Goal: Check status: Check status

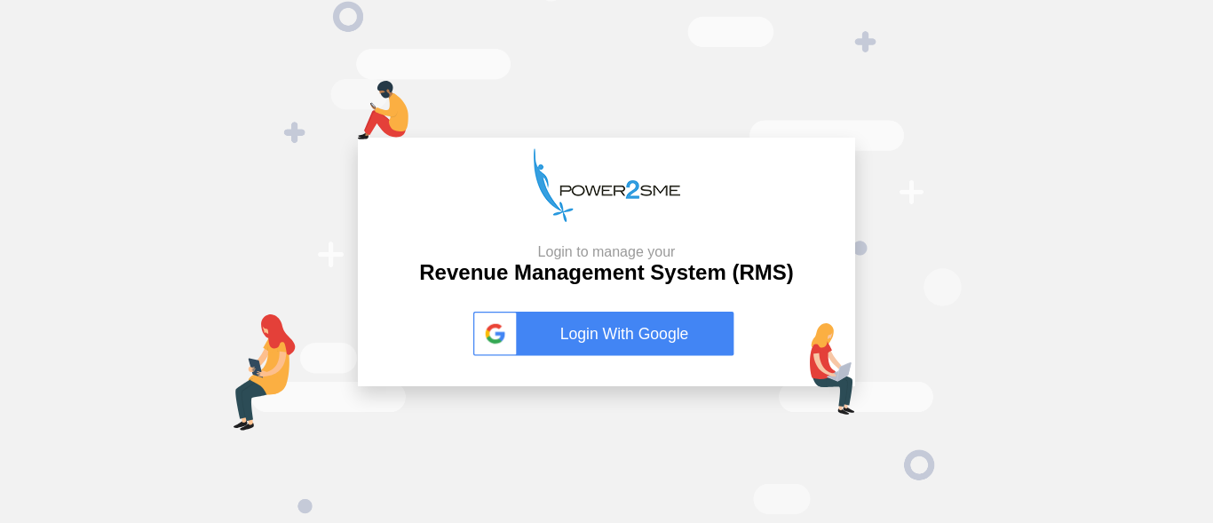
click at [664, 339] on link "Login With Google" at bounding box center [606, 334] width 266 height 44
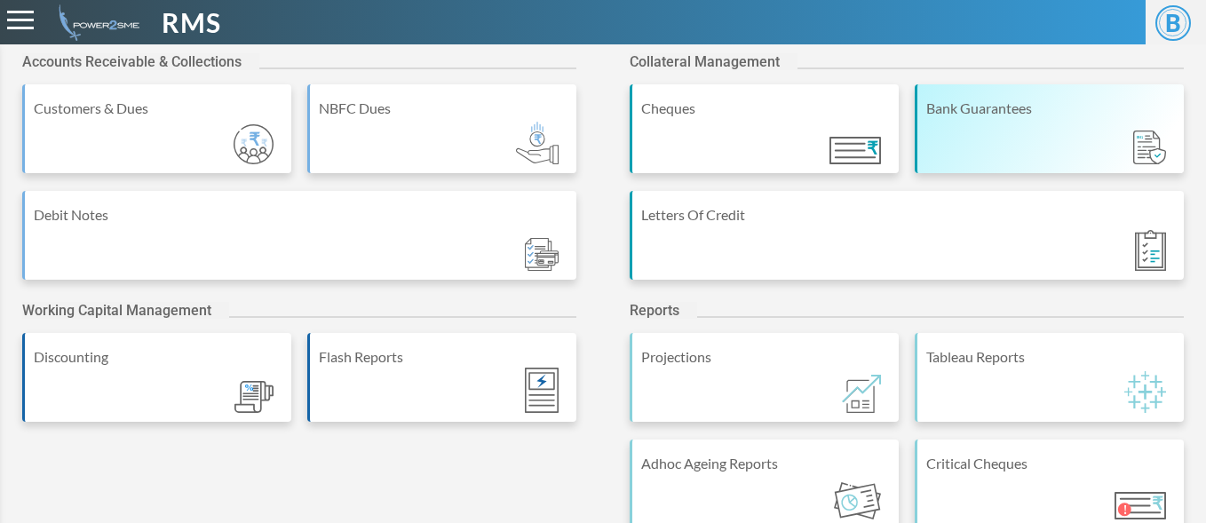
click at [1022, 151] on div "Bank Guarantees" at bounding box center [1049, 128] width 269 height 89
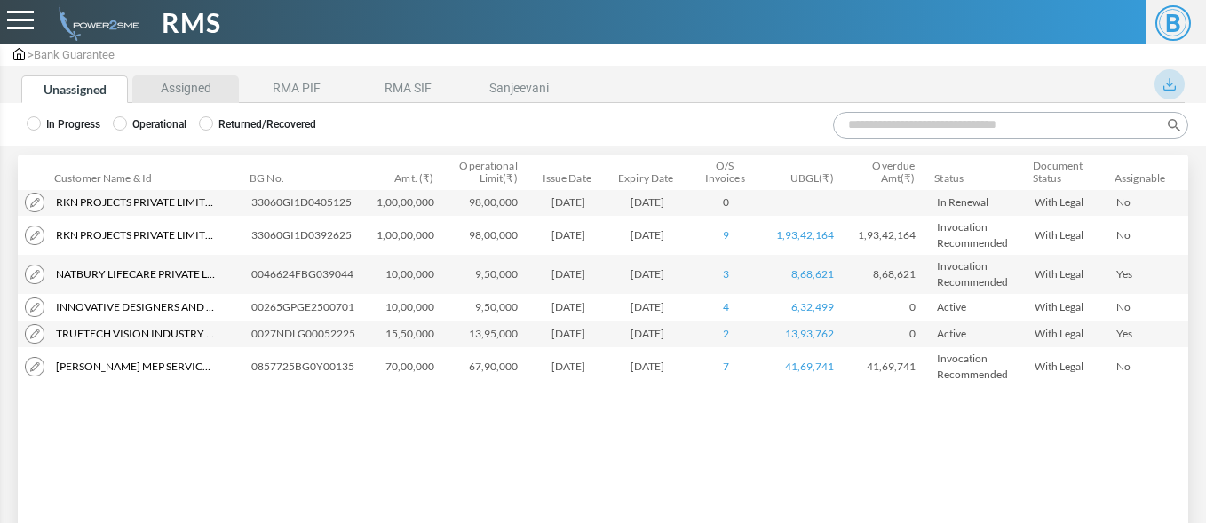
click at [167, 84] on li "Assigned" at bounding box center [185, 90] width 107 height 28
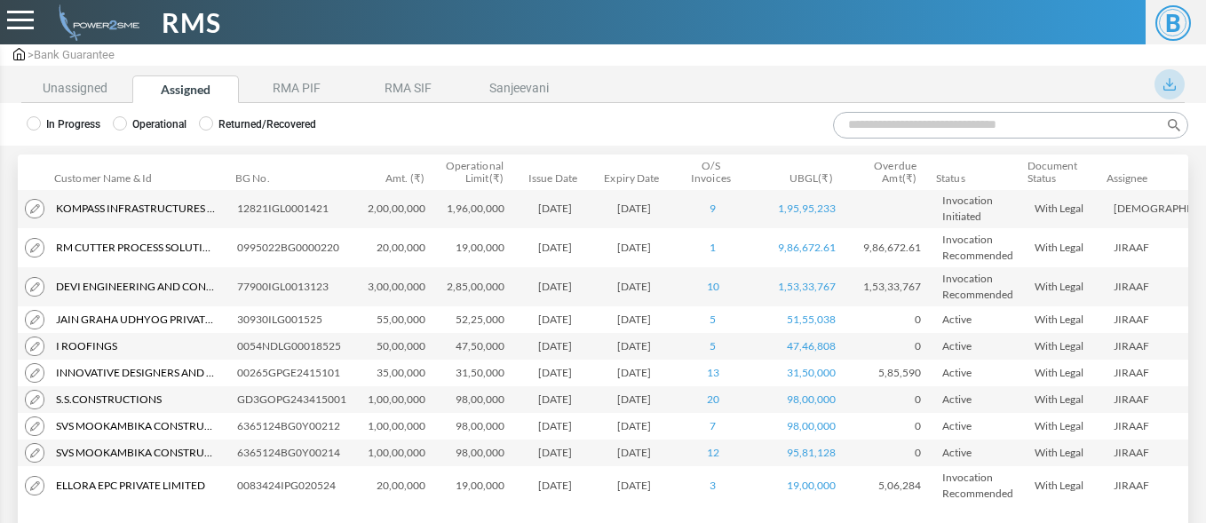
click at [882, 129] on input "Search:" at bounding box center [1010, 125] width 355 height 27
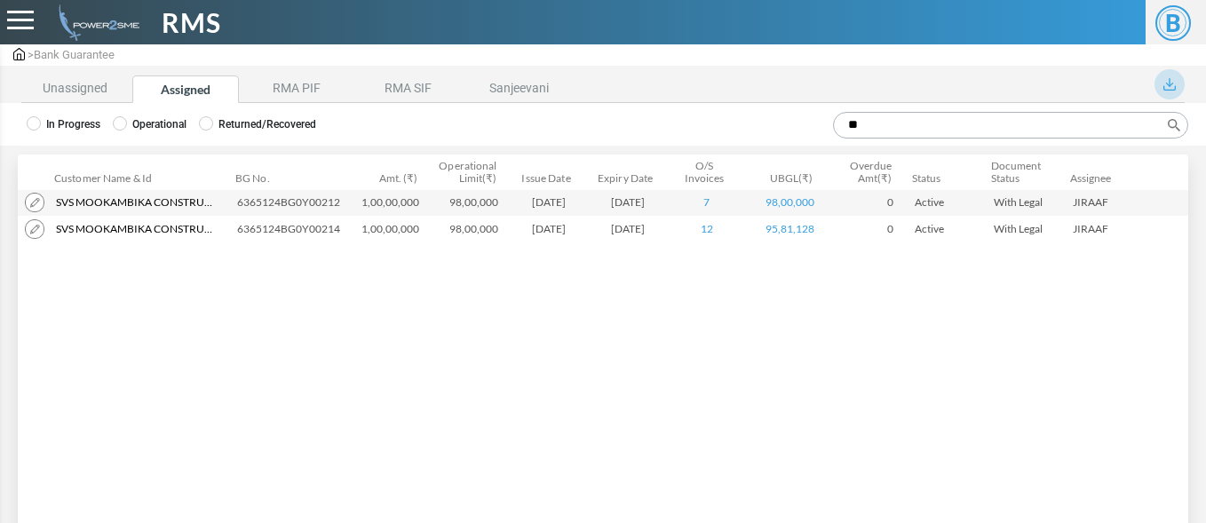
type input "*"
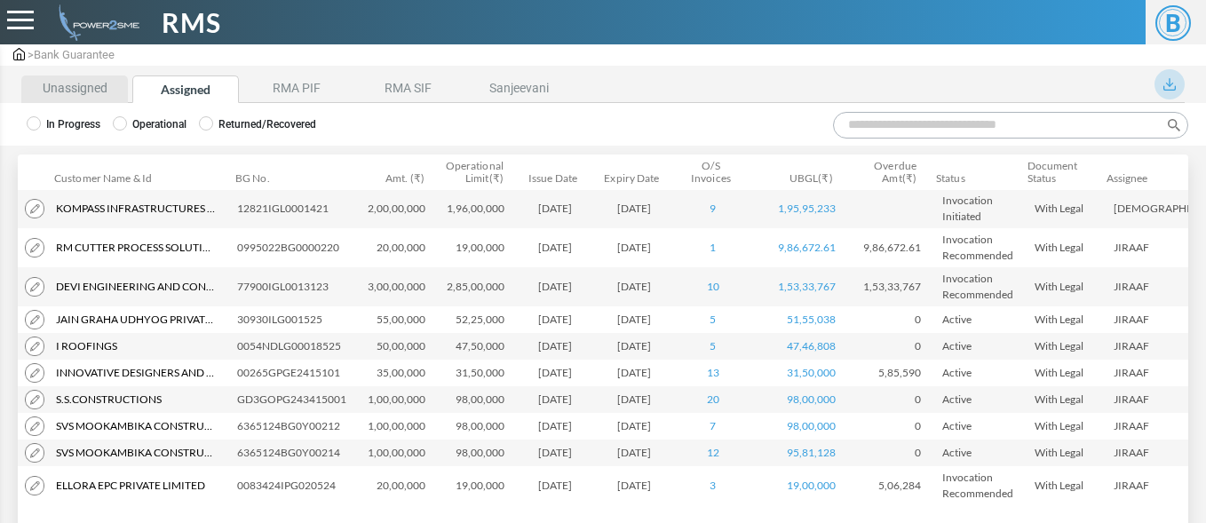
click at [66, 93] on li "Unassigned" at bounding box center [74, 90] width 107 height 28
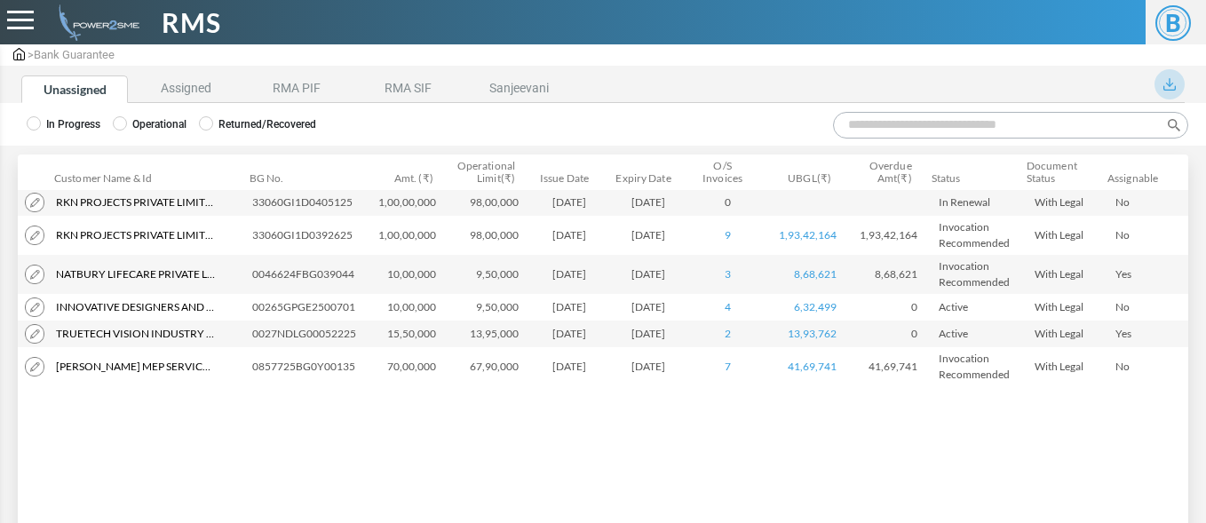
click at [35, 370] on img at bounding box center [35, 367] width 20 height 20
